Goal: Task Accomplishment & Management: Manage account settings

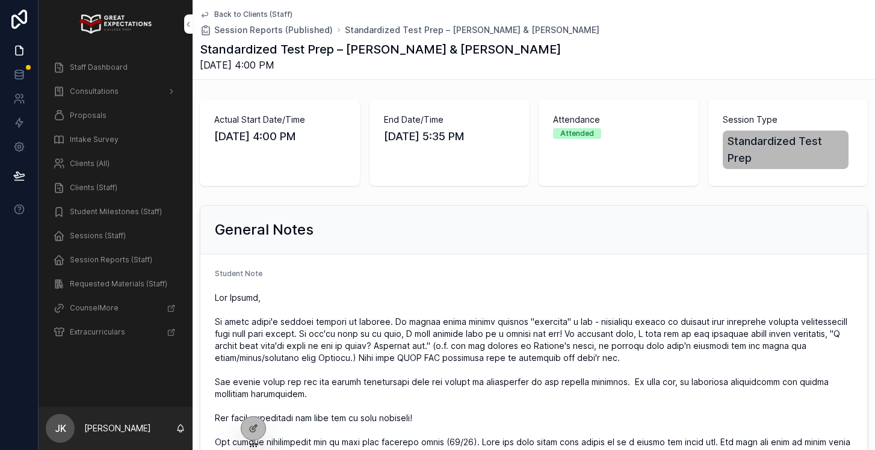
scroll to position [935, 0]
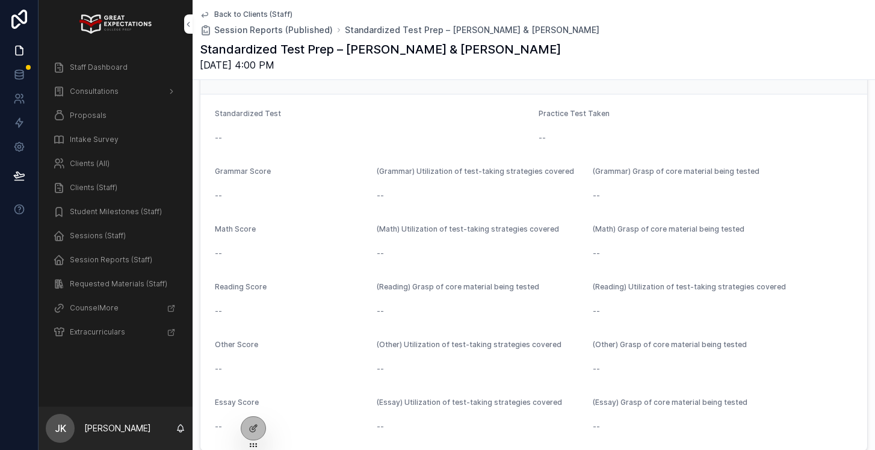
click at [71, 69] on span "Staff Dashboard" at bounding box center [99, 68] width 58 height 10
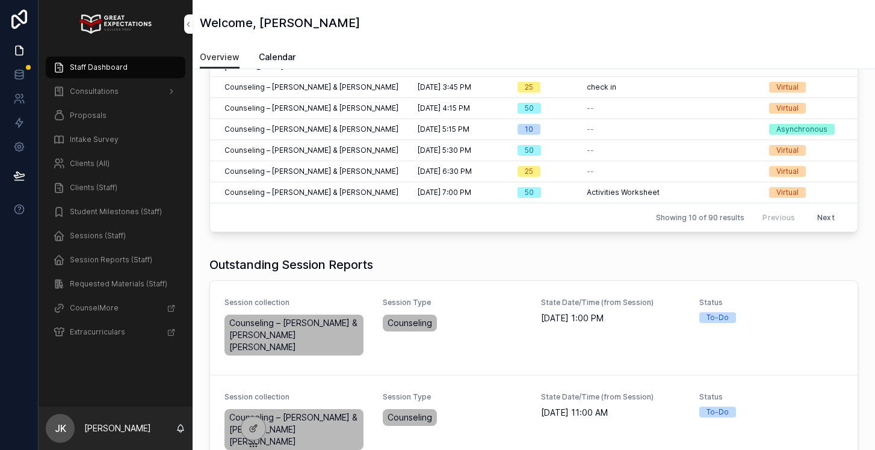
scroll to position [197, 0]
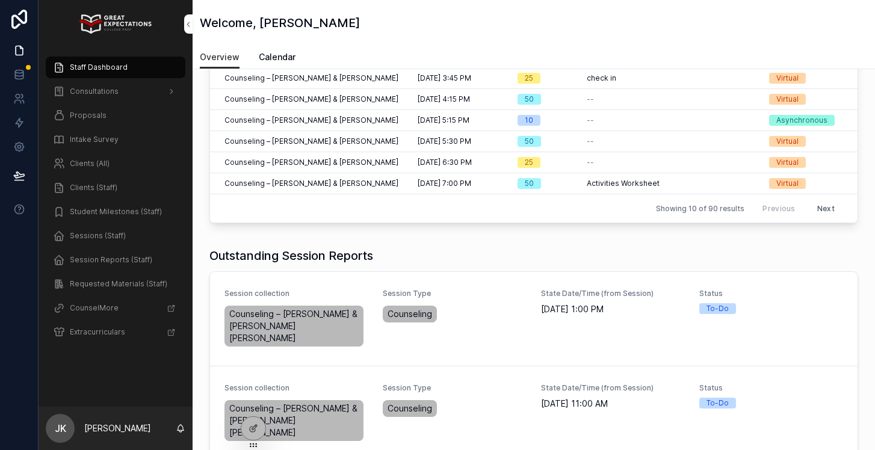
click at [0, 0] on button "Complete Session Report" at bounding box center [0, 0] width 0 height 0
click at [0, 0] on span "Complete Session Report" at bounding box center [0, 0] width 0 height 0
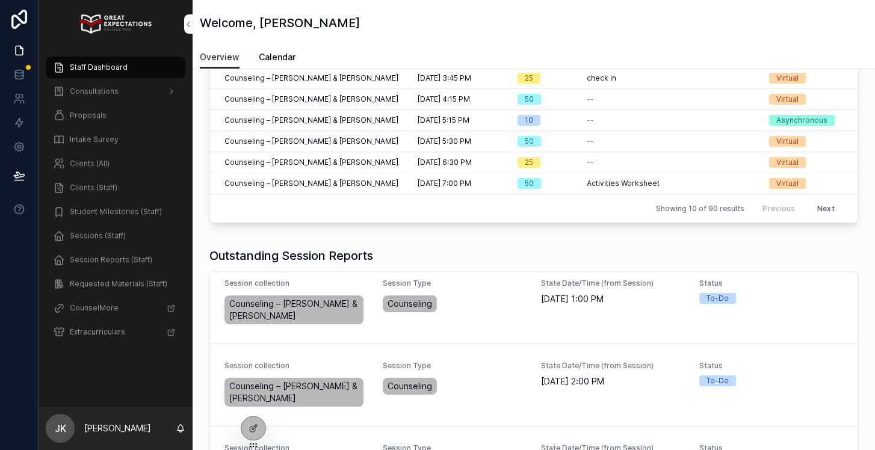
scroll to position [9, 0]
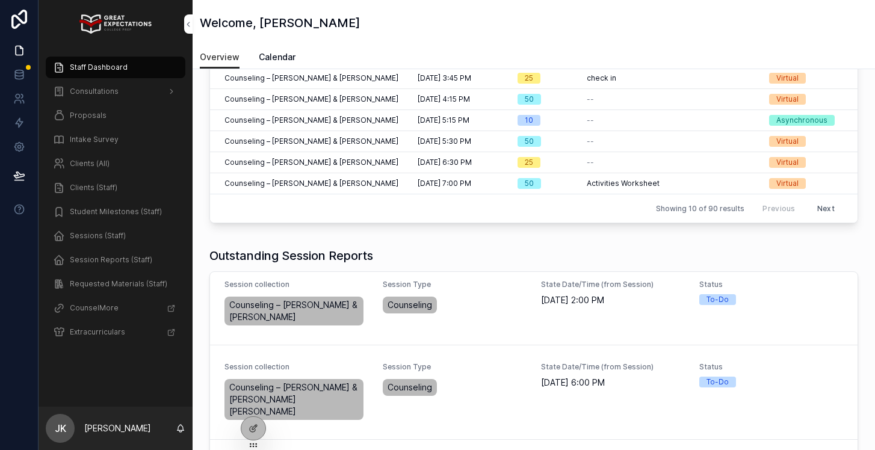
click at [0, 0] on span "Complete Session Report" at bounding box center [0, 0] width 0 height 0
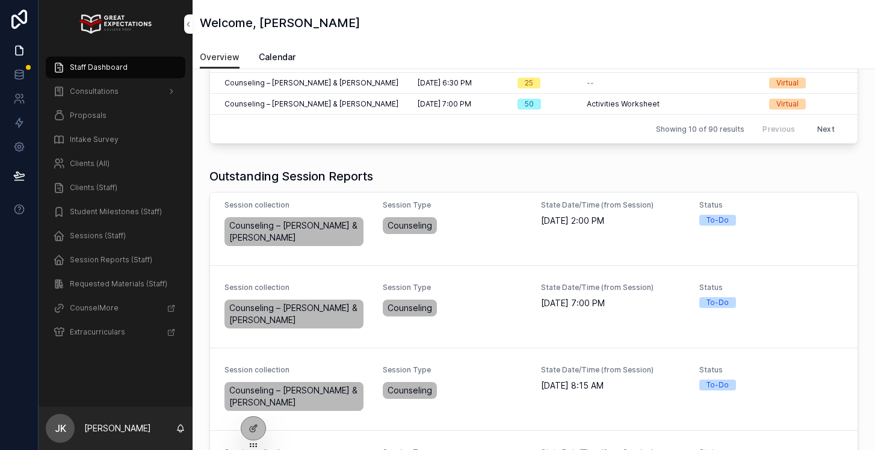
scroll to position [285, 0]
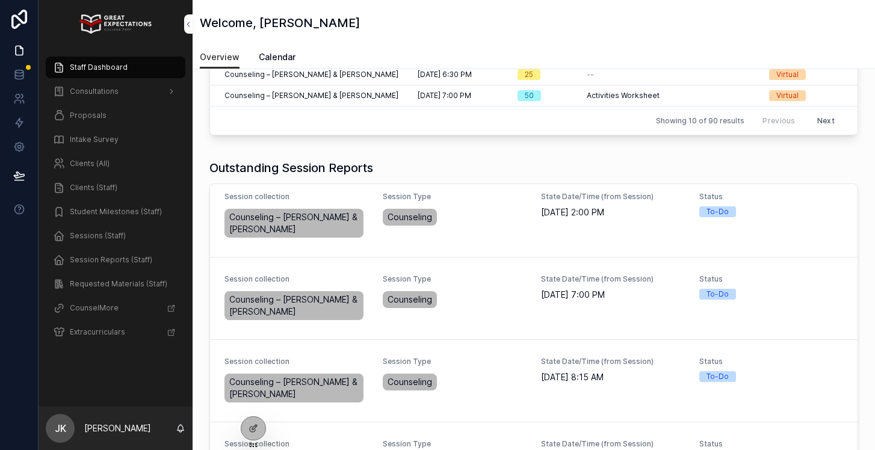
click at [0, 0] on span "Complete Session Report" at bounding box center [0, 0] width 0 height 0
click at [0, 0] on button "Complete Session Report" at bounding box center [0, 0] width 0 height 0
click at [689, 330] on div "Session collection Counseling – [PERSON_NAME] & [PERSON_NAME] Session Type Coun…" at bounding box center [534, 299] width 648 height 82
click at [0, 0] on span "Complete Session Report" at bounding box center [0, 0] width 0 height 0
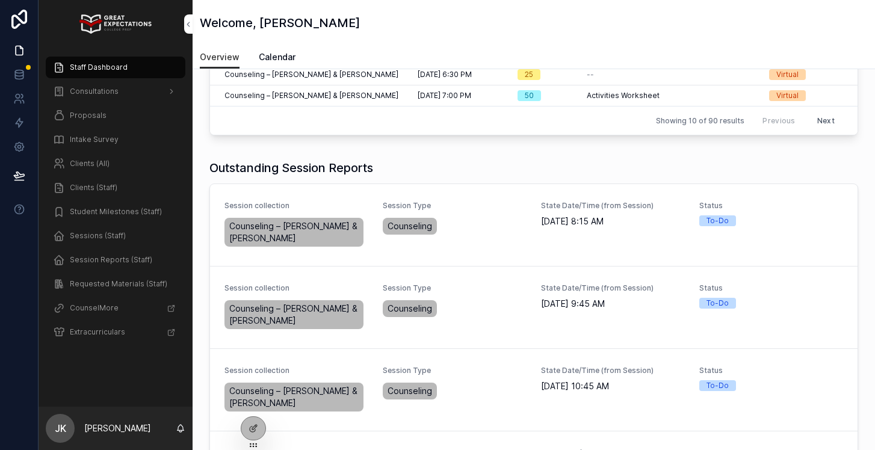
click at [0, 0] on span "Complete Session Report" at bounding box center [0, 0] width 0 height 0
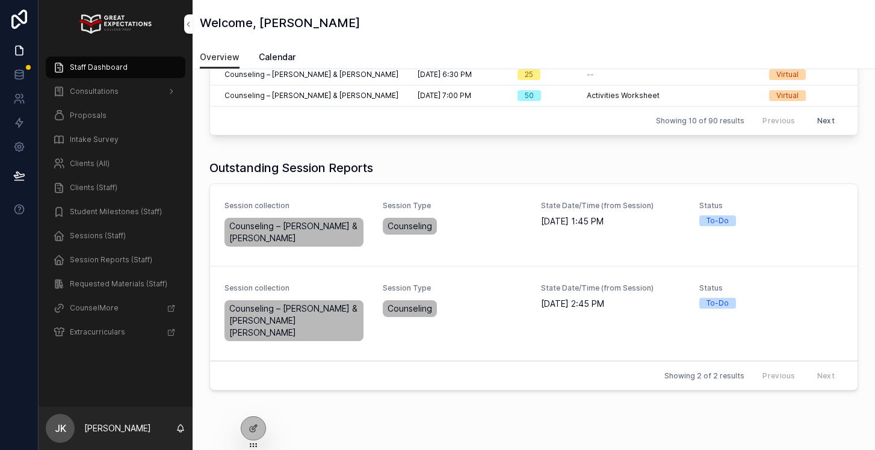
click at [0, 0] on span "Complete Session Report" at bounding box center [0, 0] width 0 height 0
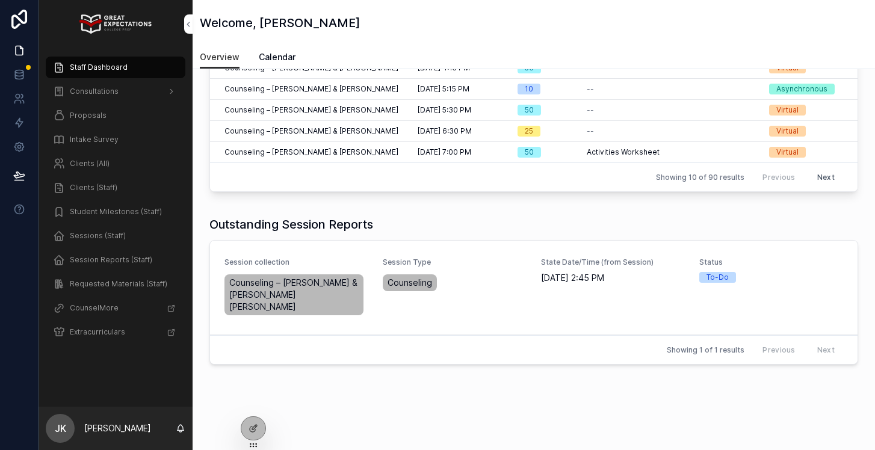
click at [90, 120] on span "Proposals" at bounding box center [88, 116] width 37 height 10
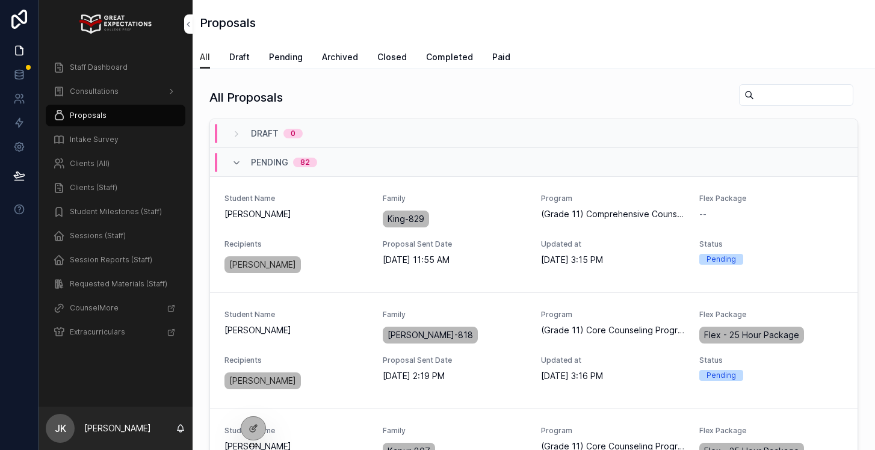
click at [278, 54] on span "Pending" at bounding box center [286, 57] width 34 height 12
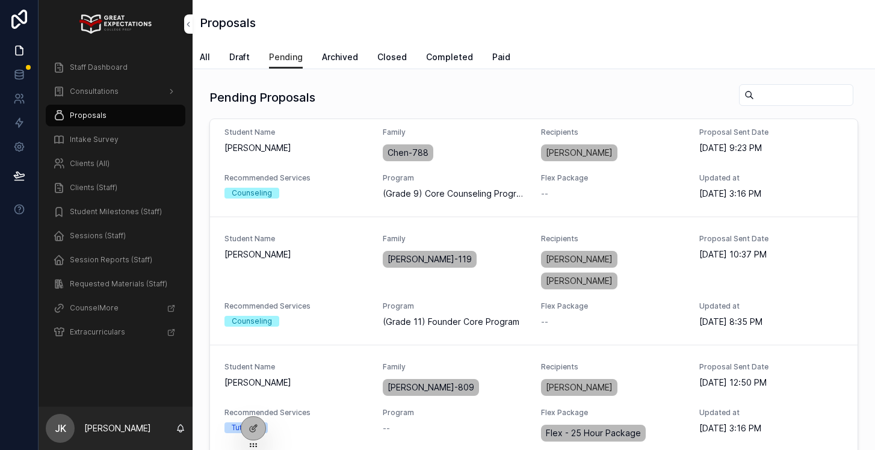
scroll to position [1238, 0]
click at [0, 0] on span "RESEND PROPOSAL" at bounding box center [0, 0] width 0 height 0
click at [114, 163] on div "Clients (All)" at bounding box center [115, 163] width 125 height 19
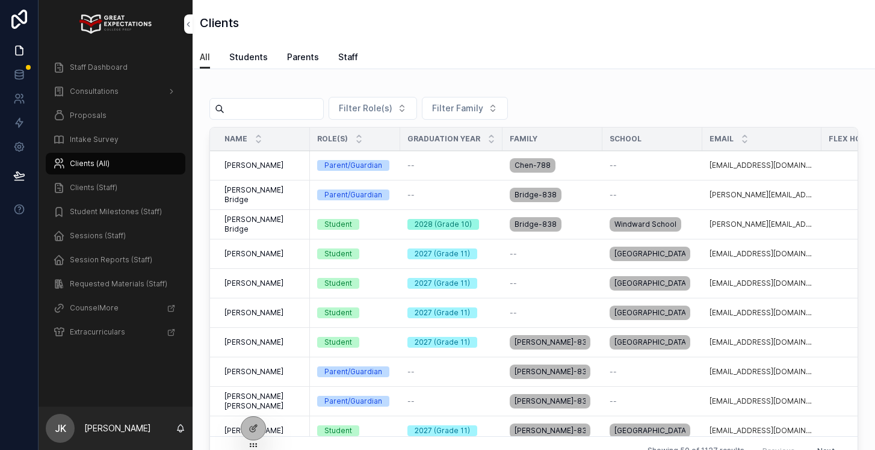
click at [272, 110] on input "scrollable content" at bounding box center [274, 109] width 99 height 17
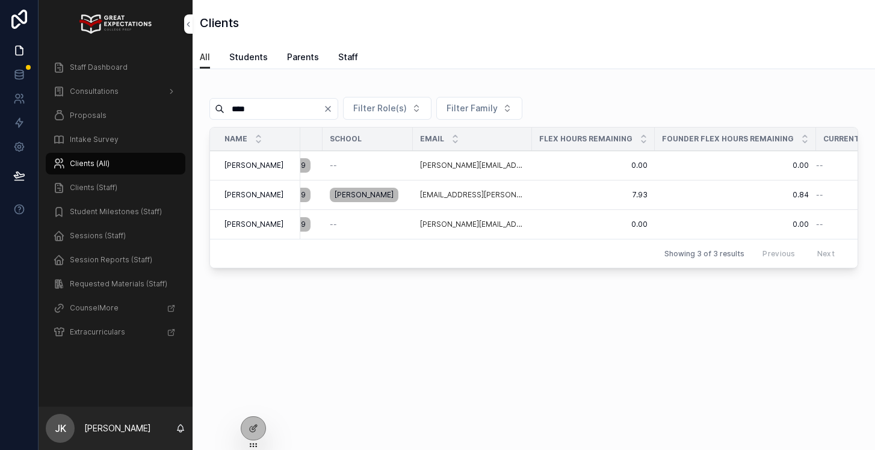
scroll to position [0, 287]
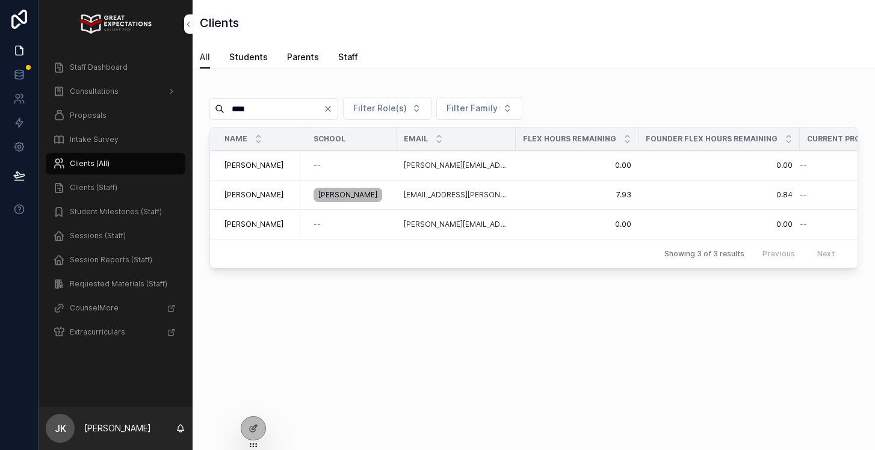
type input "****"
click at [97, 60] on div "Staff Dashboard" at bounding box center [115, 67] width 125 height 19
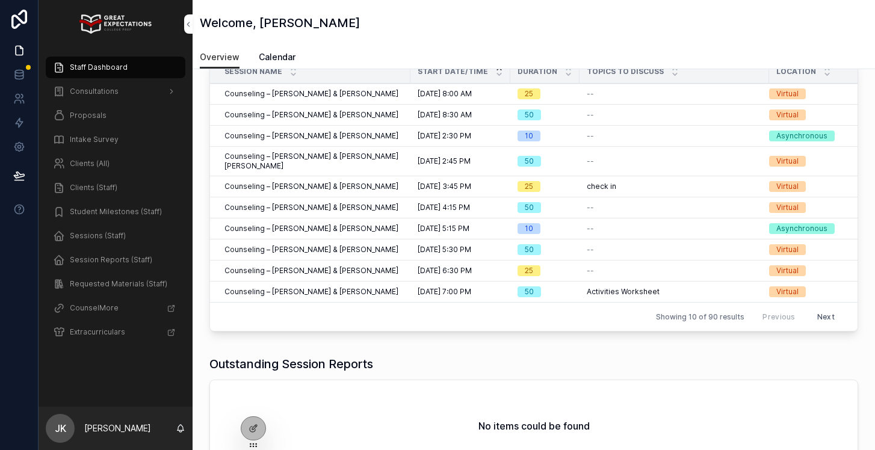
scroll to position [86, 0]
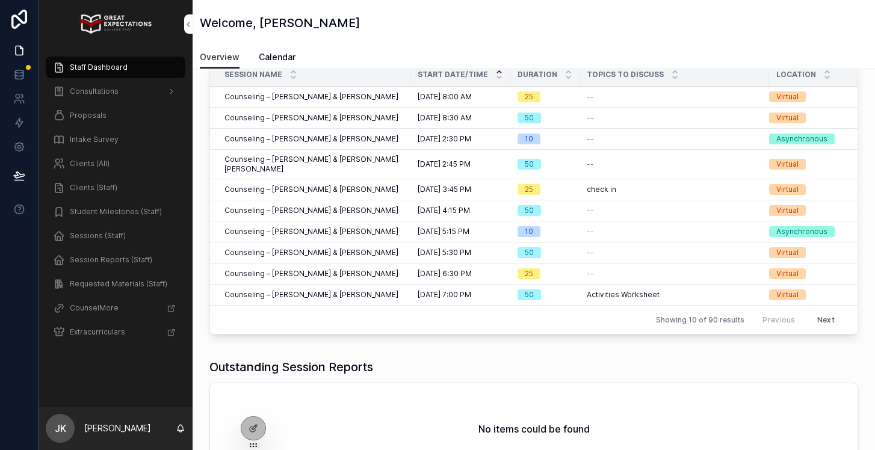
click at [108, 160] on span "Clients (All)" at bounding box center [90, 164] width 40 height 10
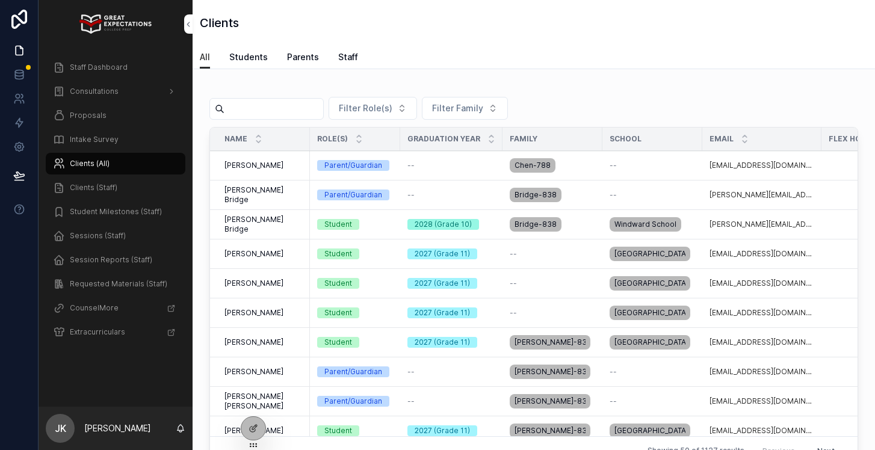
click at [294, 102] on input "scrollable content" at bounding box center [274, 109] width 99 height 17
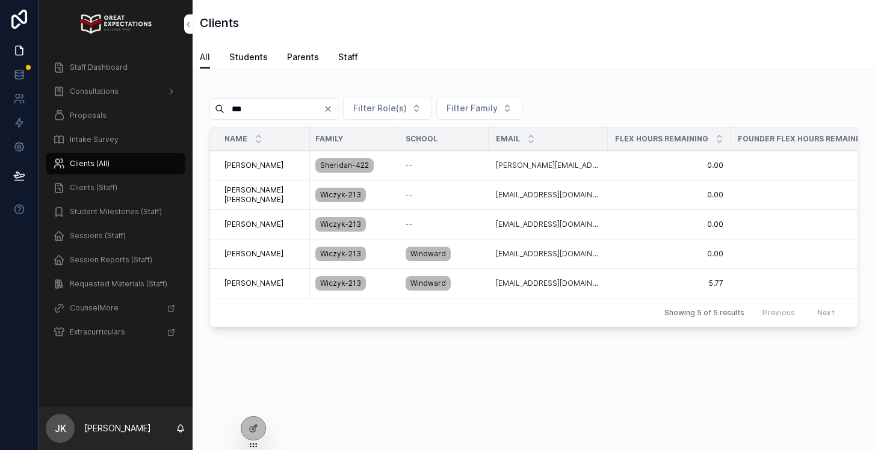
scroll to position [0, 193]
type input "***"
